Goal: Transaction & Acquisition: Purchase product/service

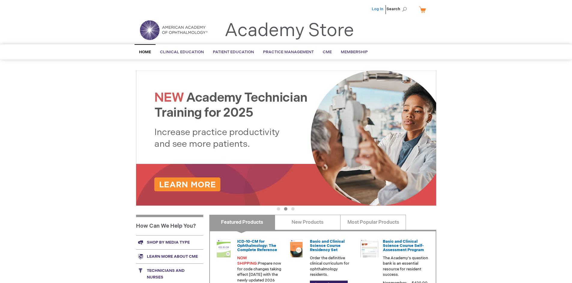
click at [378, 9] on link "Log In" at bounding box center [378, 9] width 12 height 5
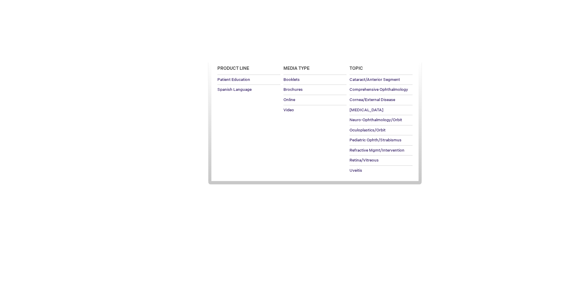
click at [232, 52] on span "Patient Education" at bounding box center [233, 52] width 41 height 5
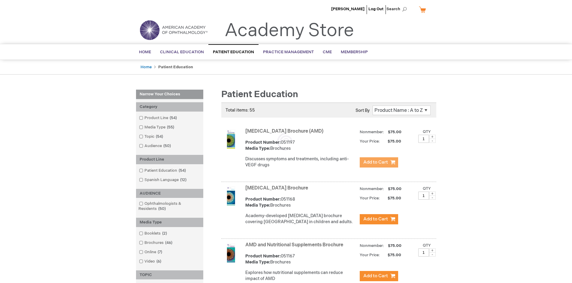
click at [379, 162] on span "Add to Cart" at bounding box center [376, 162] width 25 height 6
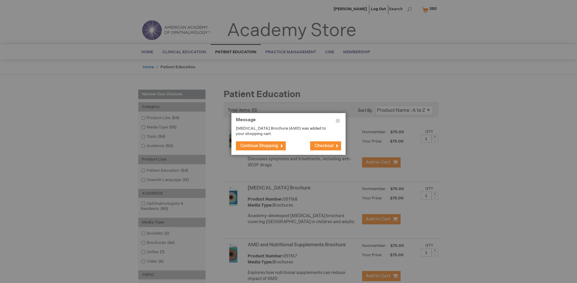
click at [259, 145] on span "Continue Shopping" at bounding box center [259, 145] width 38 height 5
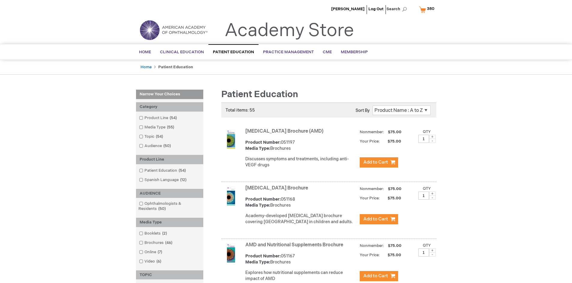
click at [296, 248] on link "AMD and Nutritional Supplements Brochure" at bounding box center [294, 245] width 98 height 6
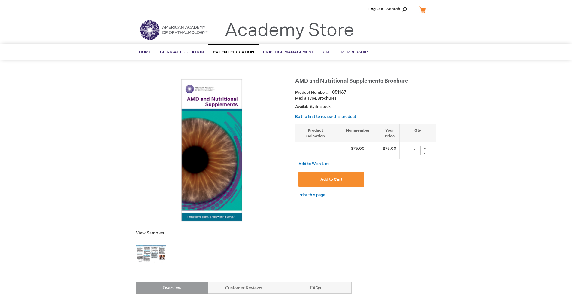
click at [331, 179] on span "Add to Cart" at bounding box center [332, 179] width 22 height 5
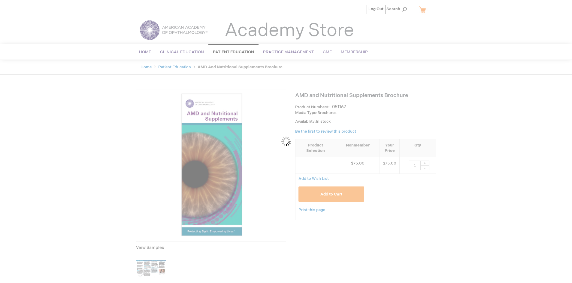
type input "1"
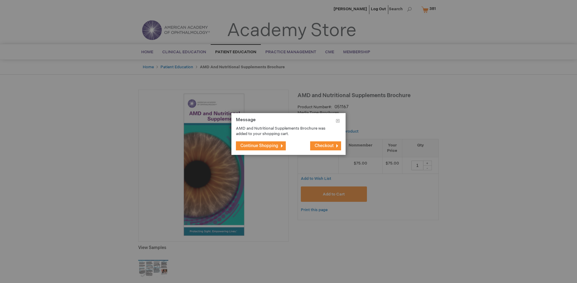
click at [259, 145] on span "Continue Shopping" at bounding box center [259, 145] width 38 height 5
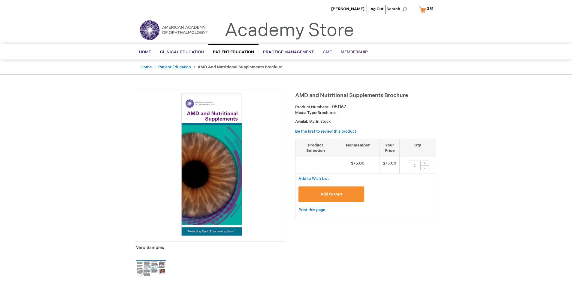
click at [427, 9] on span "381" at bounding box center [430, 8] width 6 height 5
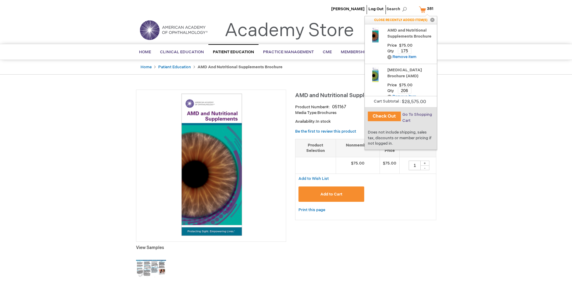
click at [417, 114] on span "Go To Shopping Cart" at bounding box center [418, 117] width 30 height 11
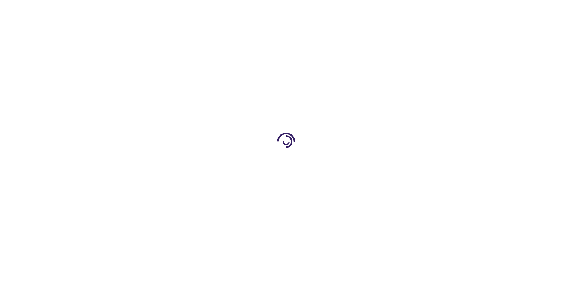
select select "US"
select select "41"
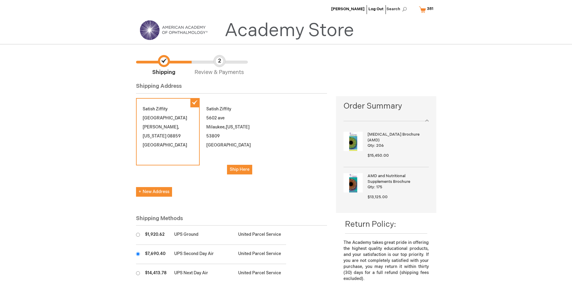
click at [138, 254] on input "radio" at bounding box center [138, 254] width 4 height 4
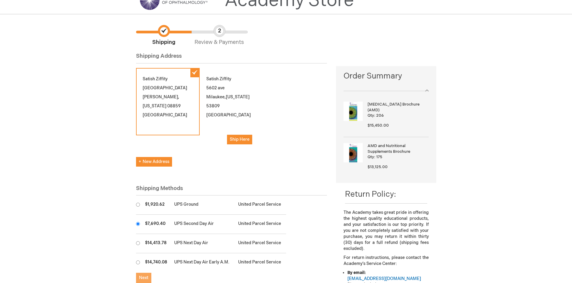
click at [144, 278] on span "Next" at bounding box center [143, 277] width 9 height 5
